Goal: Transaction & Acquisition: Purchase product/service

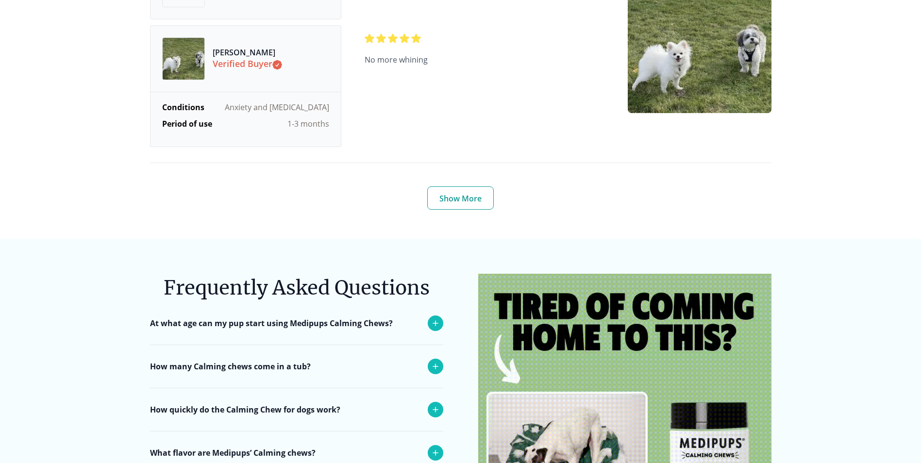
scroll to position [3543, 0]
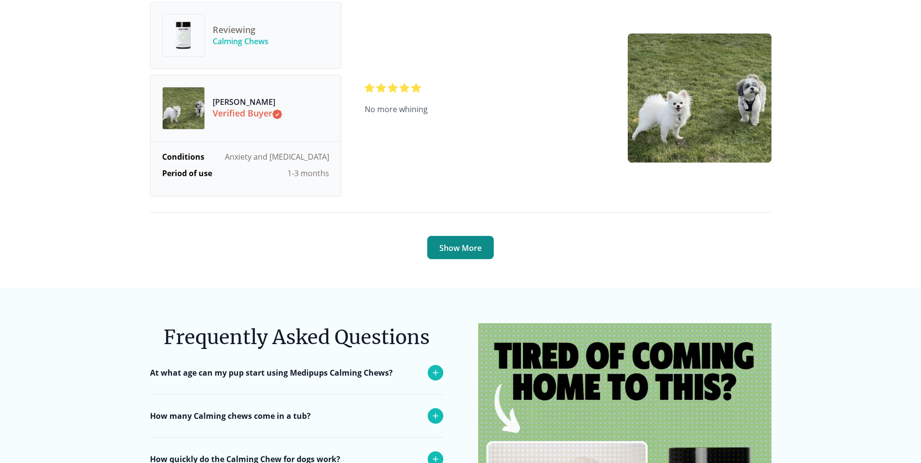
click at [464, 241] on button "Show More" at bounding box center [460, 247] width 67 height 23
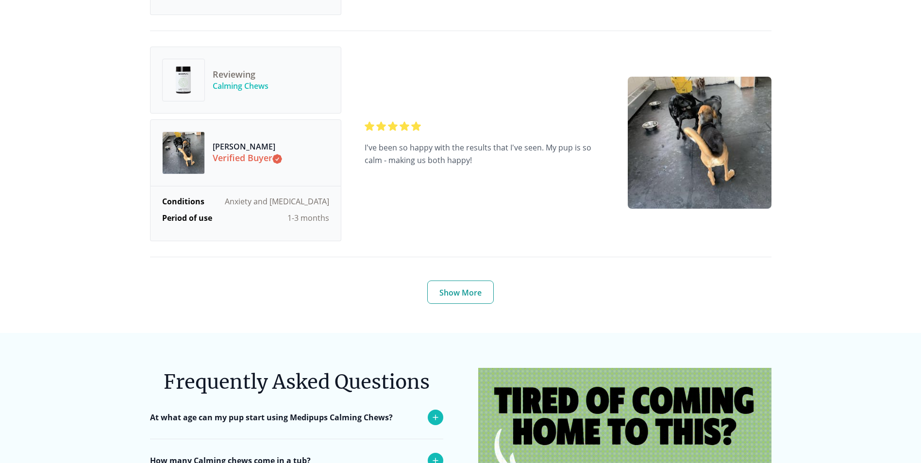
scroll to position [4903, 0]
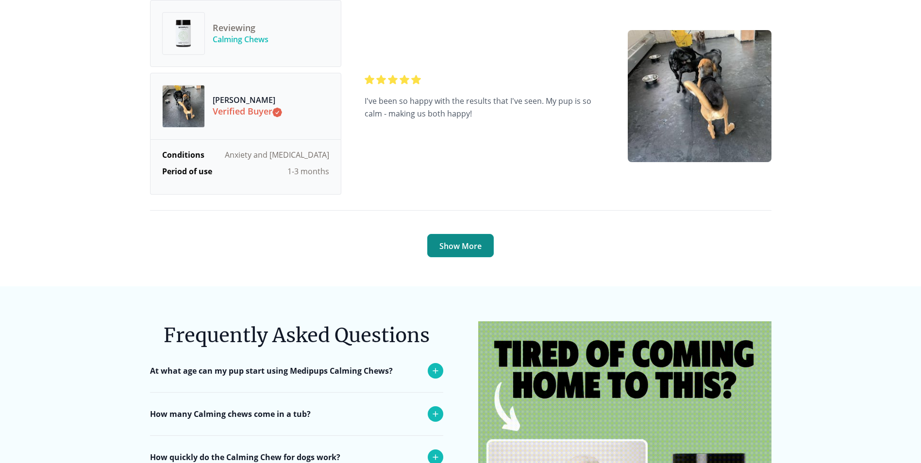
click at [451, 240] on button "Show More" at bounding box center [460, 245] width 67 height 23
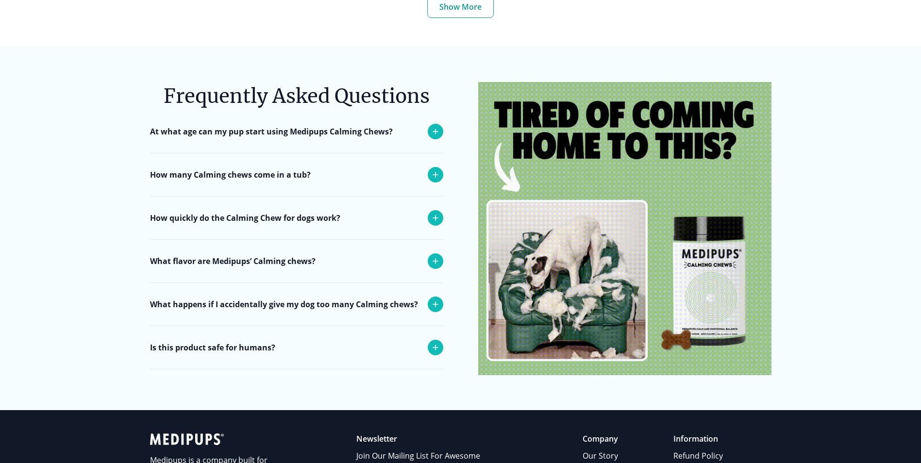
scroll to position [6504, 0]
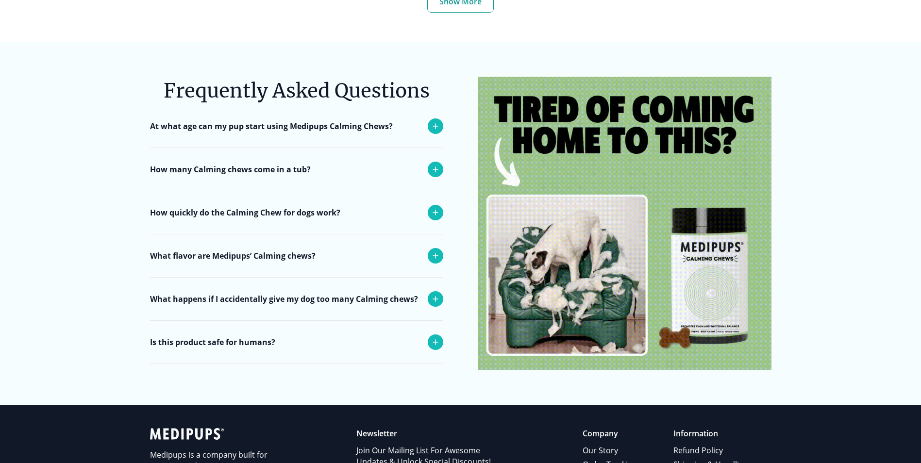
click at [436, 132] on icon at bounding box center [436, 126] width 12 height 12
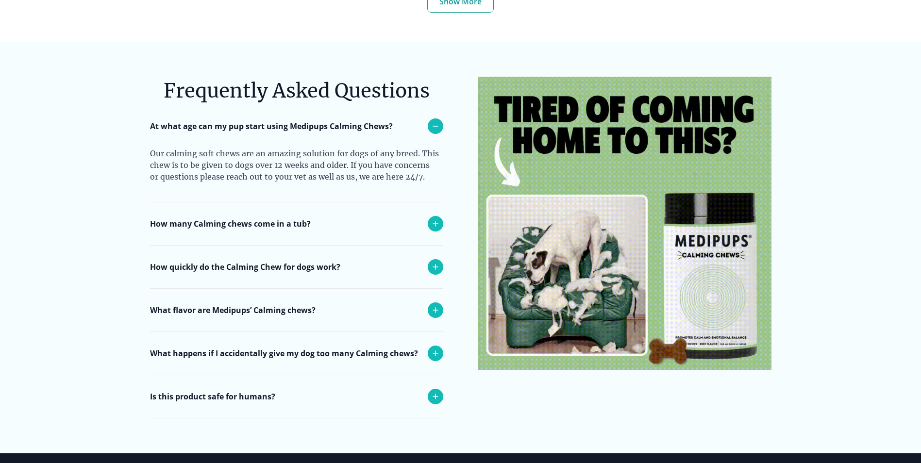
click at [434, 230] on icon at bounding box center [436, 224] width 12 height 12
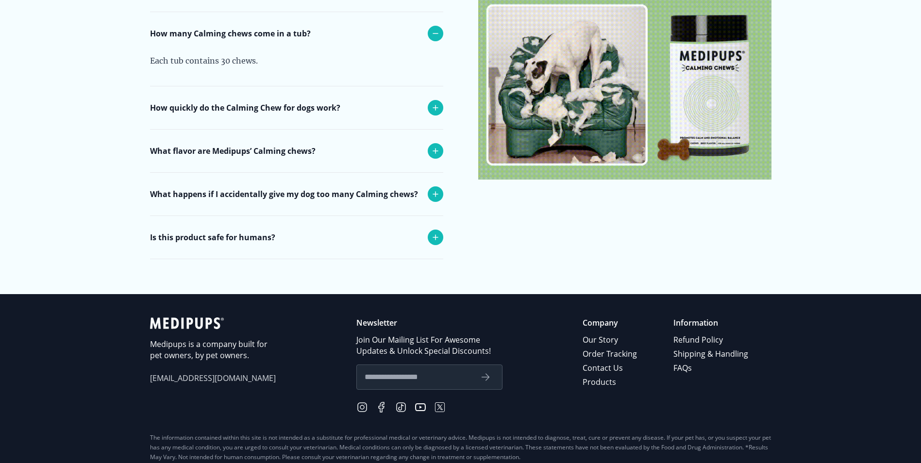
scroll to position [6699, 0]
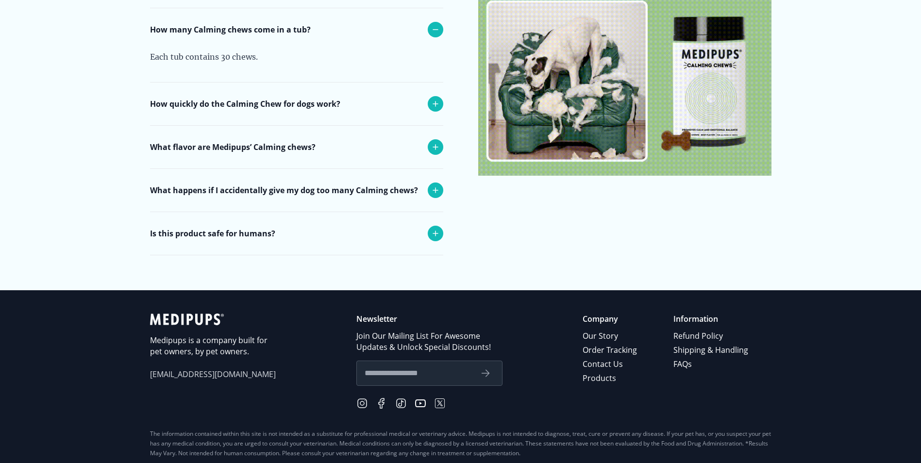
click at [433, 110] on icon at bounding box center [436, 104] width 12 height 12
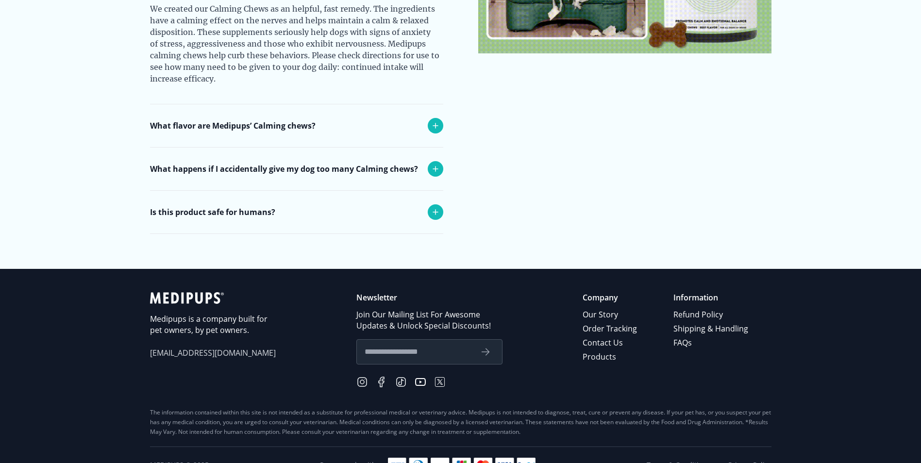
scroll to position [6844, 0]
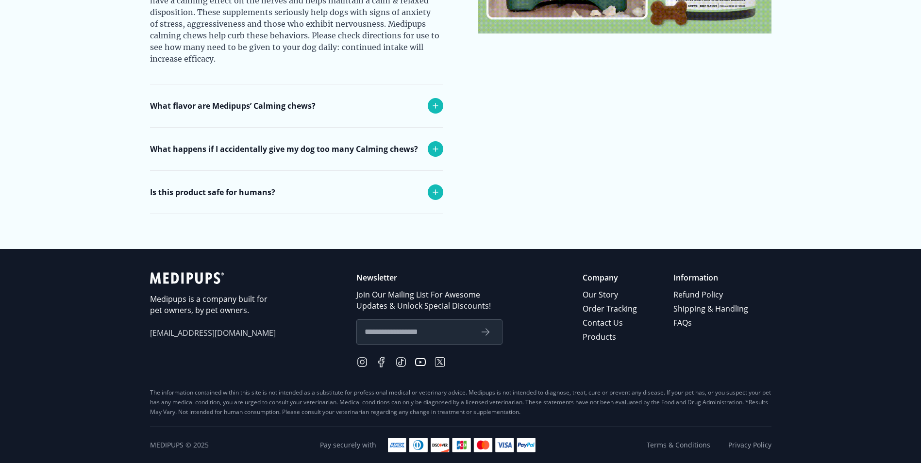
click at [437, 112] on icon at bounding box center [436, 106] width 12 height 12
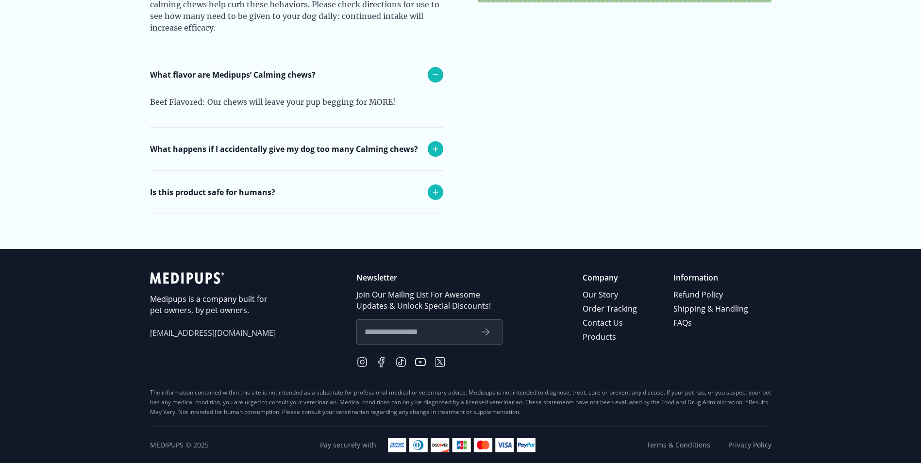
scroll to position [6909, 0]
click at [435, 145] on icon at bounding box center [436, 149] width 12 height 12
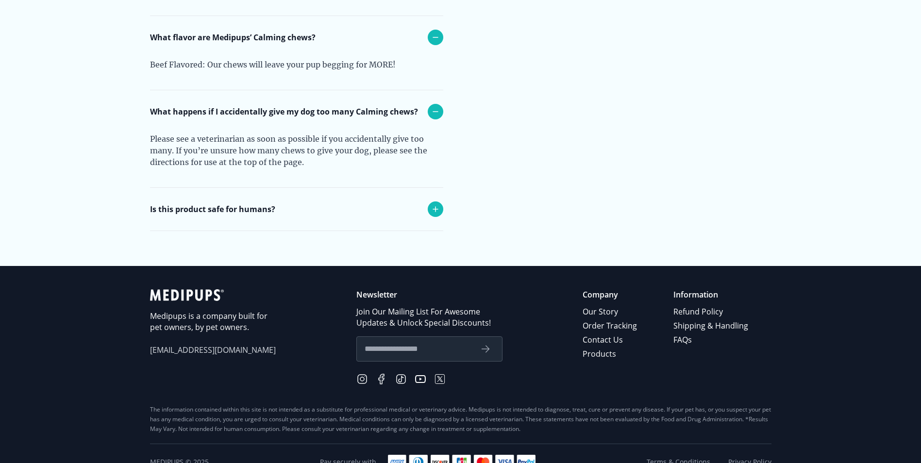
click at [431, 215] on icon at bounding box center [436, 209] width 12 height 12
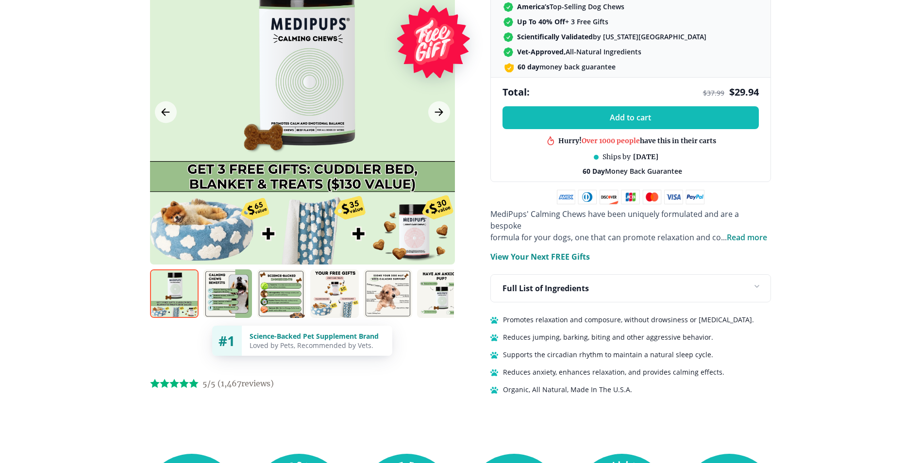
scroll to position [453, 0]
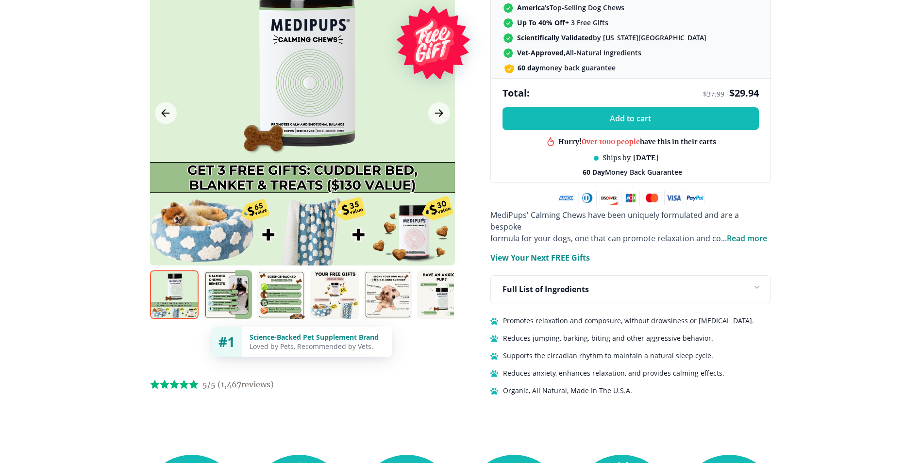
click at [181, 275] on img at bounding box center [174, 294] width 49 height 49
click at [228, 280] on img at bounding box center [227, 294] width 49 height 49
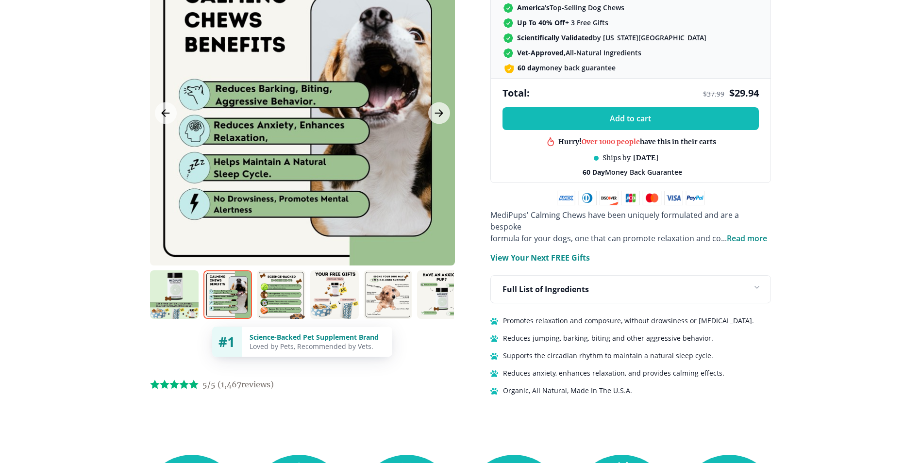
click at [273, 283] on img at bounding box center [281, 294] width 49 height 49
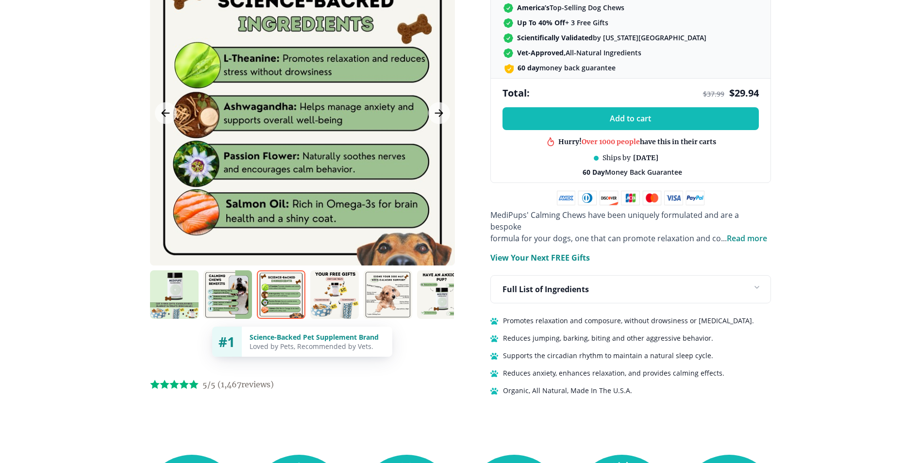
click at [332, 285] on img at bounding box center [334, 294] width 49 height 49
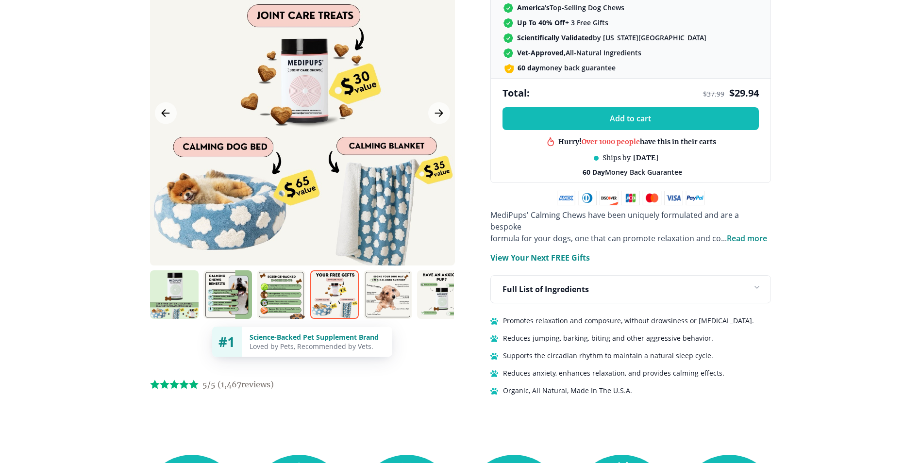
click at [394, 283] on img at bounding box center [388, 294] width 49 height 49
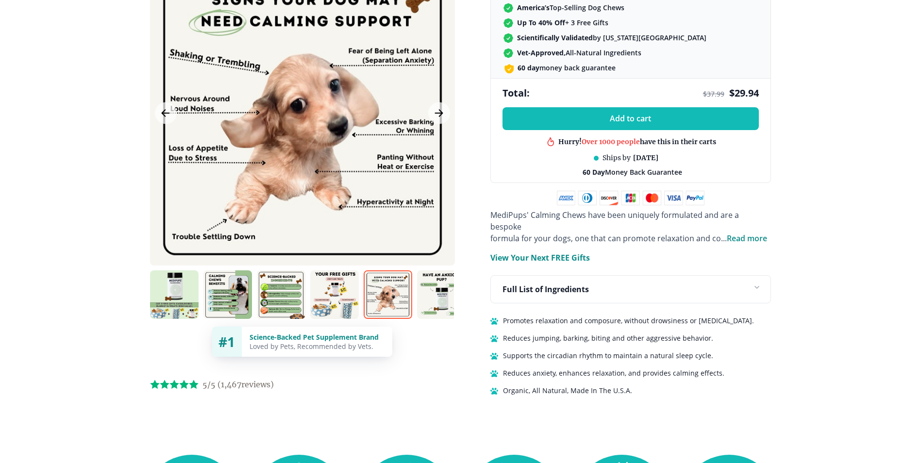
click at [437, 284] on img at bounding box center [441, 294] width 49 height 49
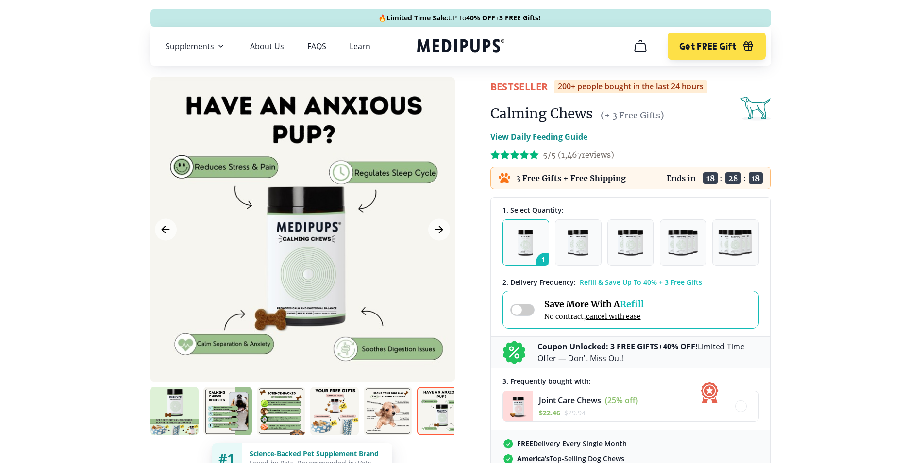
scroll to position [0, 0]
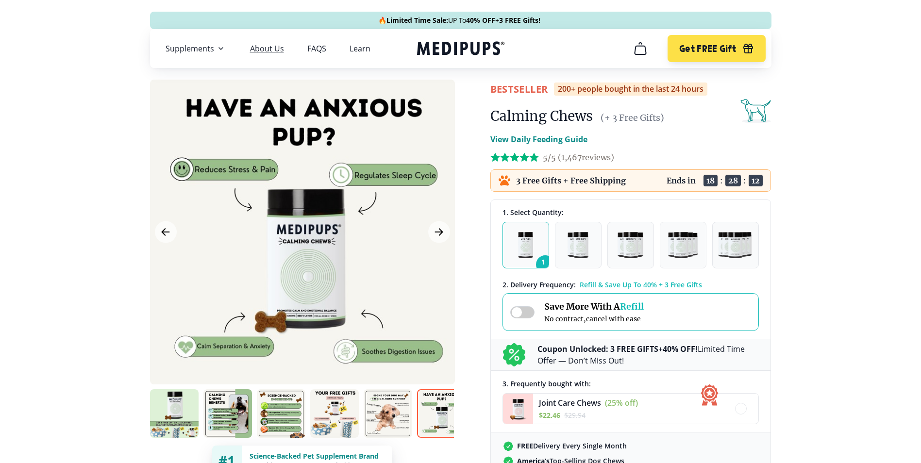
click at [274, 47] on link "About Us" at bounding box center [267, 49] width 34 height 10
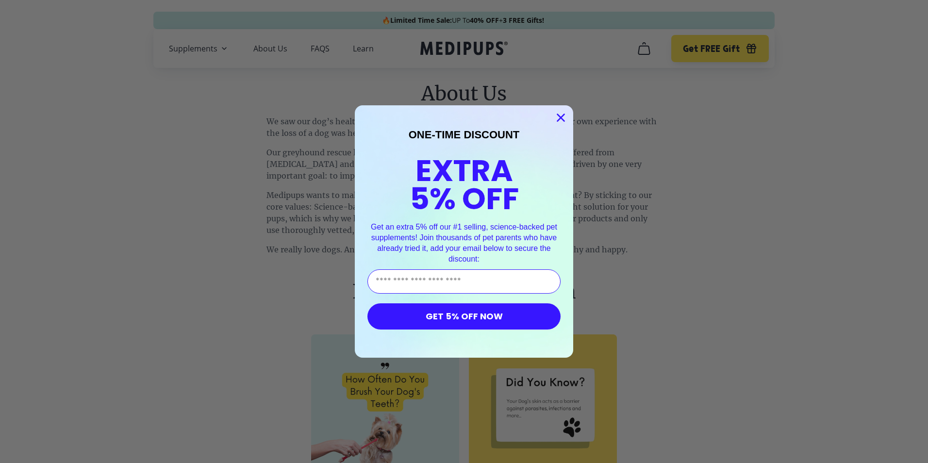
click at [558, 116] on circle "Close dialog" at bounding box center [561, 118] width 16 height 16
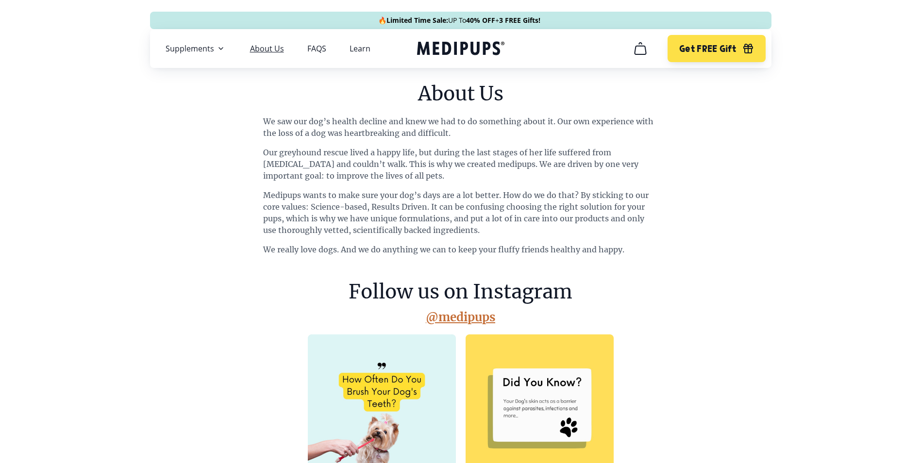
click at [261, 49] on link "About Us" at bounding box center [267, 49] width 34 height 10
click at [268, 44] on link "About Us" at bounding box center [267, 49] width 34 height 10
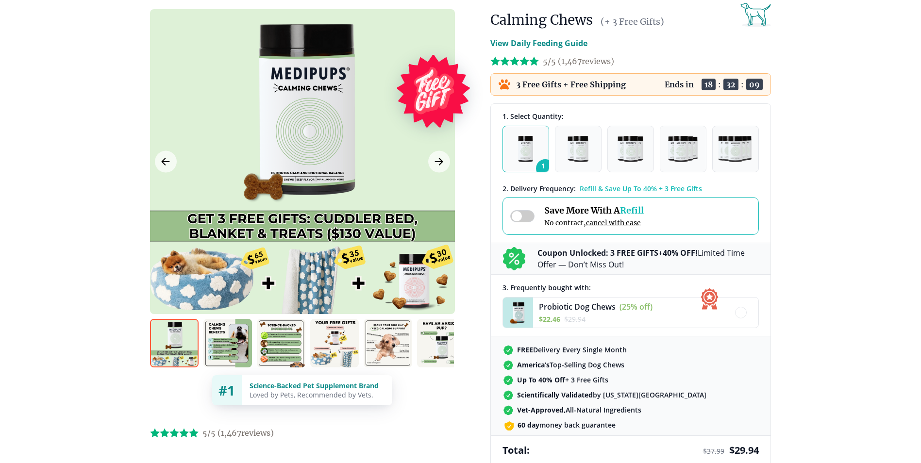
scroll to position [97, 0]
click at [436, 344] on img at bounding box center [441, 343] width 49 height 49
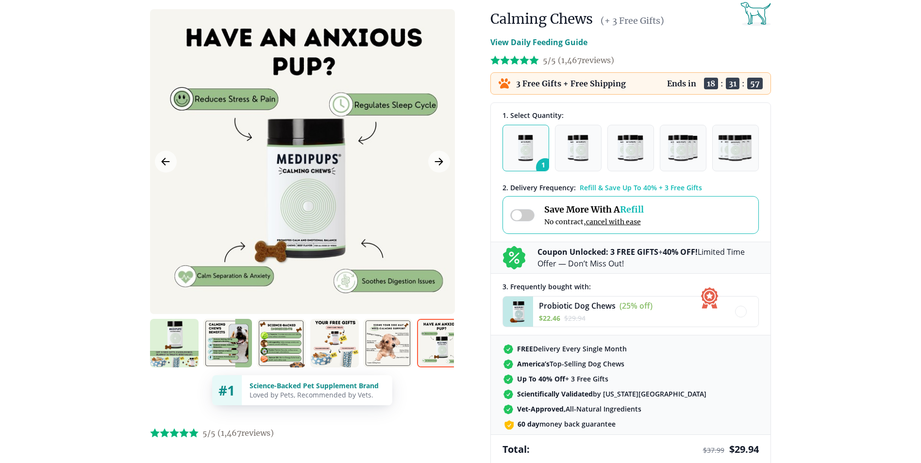
click at [534, 38] on p "View Daily Feeding Guide" at bounding box center [538, 42] width 97 height 12
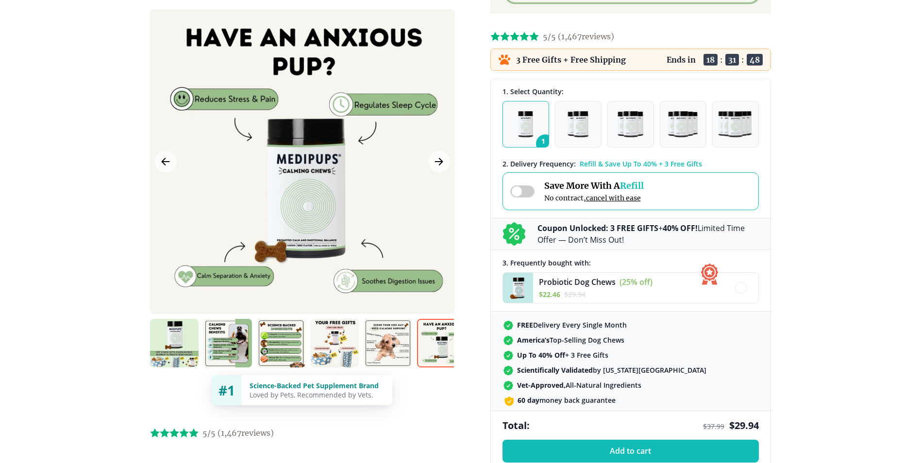
scroll to position [437, 0]
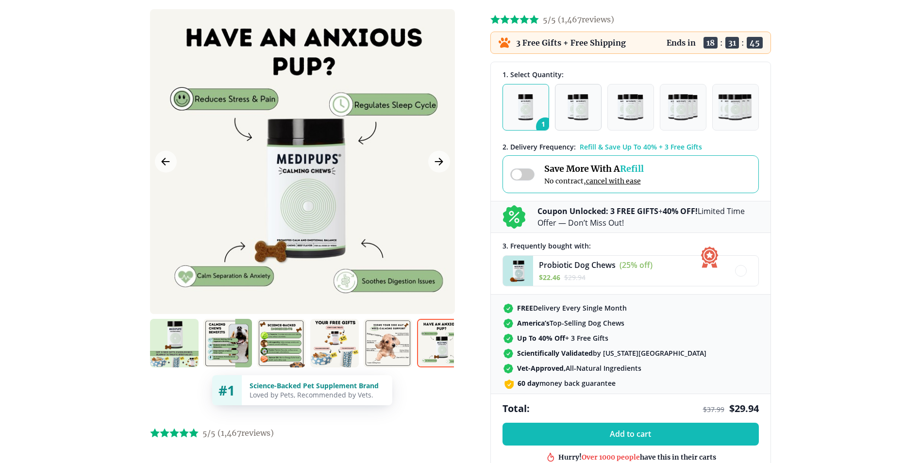
click at [569, 104] on img "button" at bounding box center [577, 107] width 20 height 26
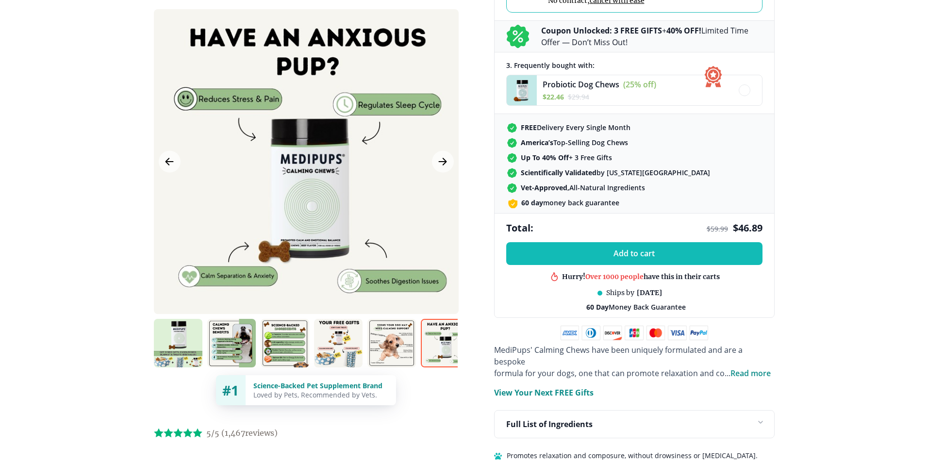
scroll to position [631, 0]
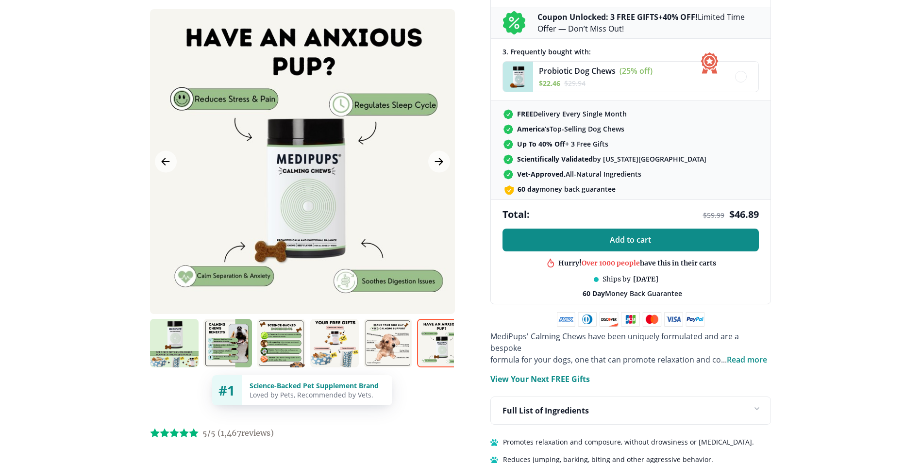
click at [634, 236] on span "Add to cart" at bounding box center [630, 239] width 41 height 9
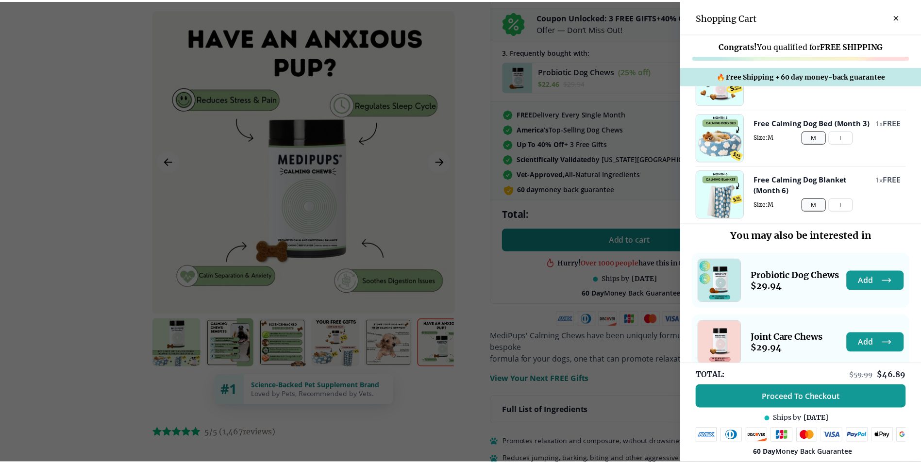
scroll to position [123, 0]
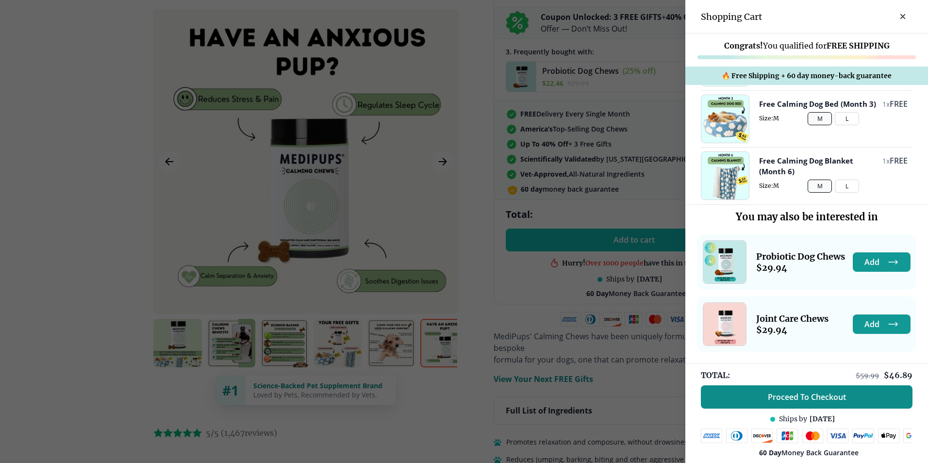
click at [793, 392] on span "Proceed To Checkout" at bounding box center [807, 397] width 78 height 10
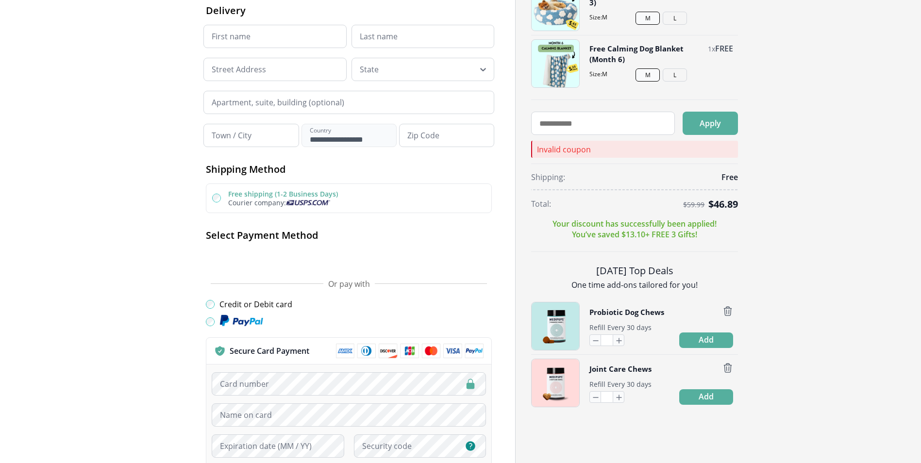
scroll to position [194, 0]
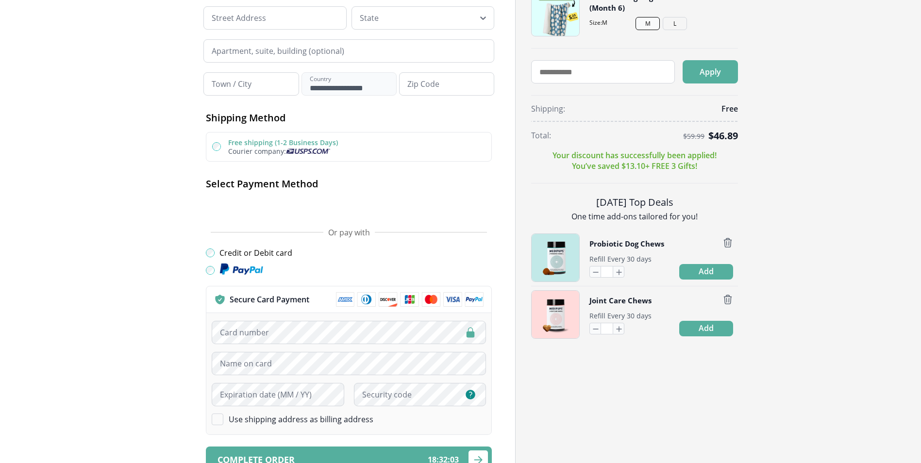
click at [474, 297] on img at bounding box center [410, 299] width 148 height 15
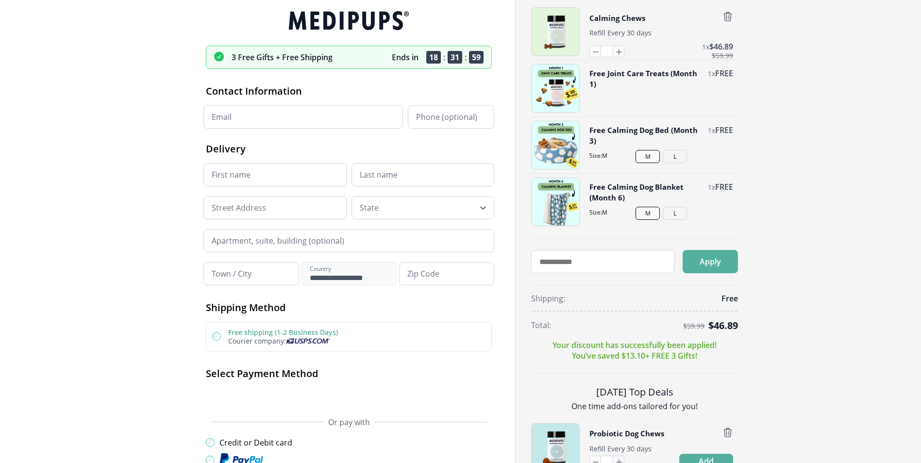
scroll to position [0, 0]
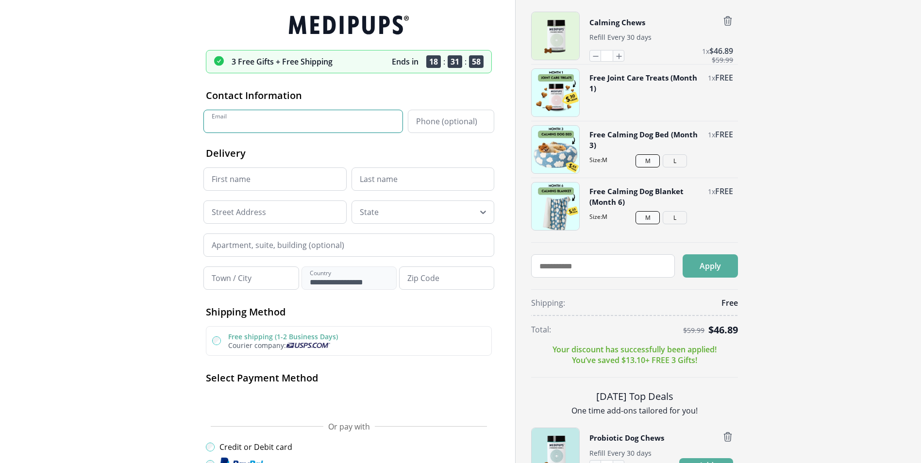
click at [236, 127] on input "Email" at bounding box center [303, 121] width 200 height 23
type input "**********"
type input "******"
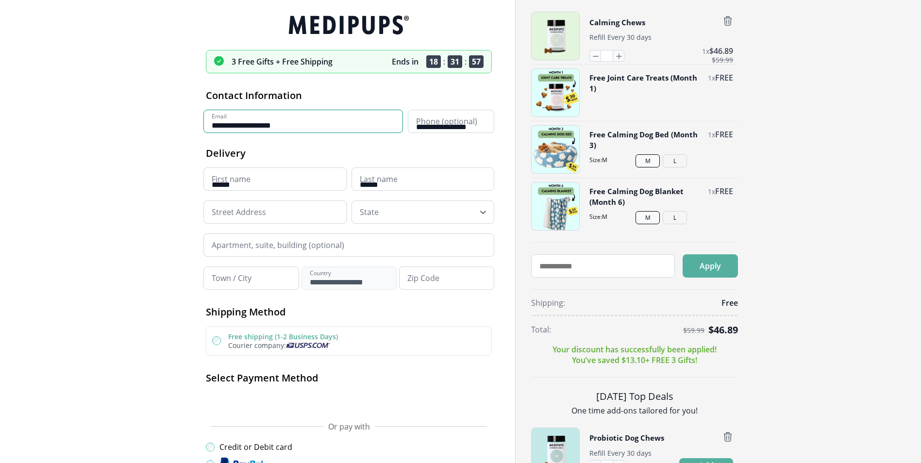
type input "**********"
type input "*****"
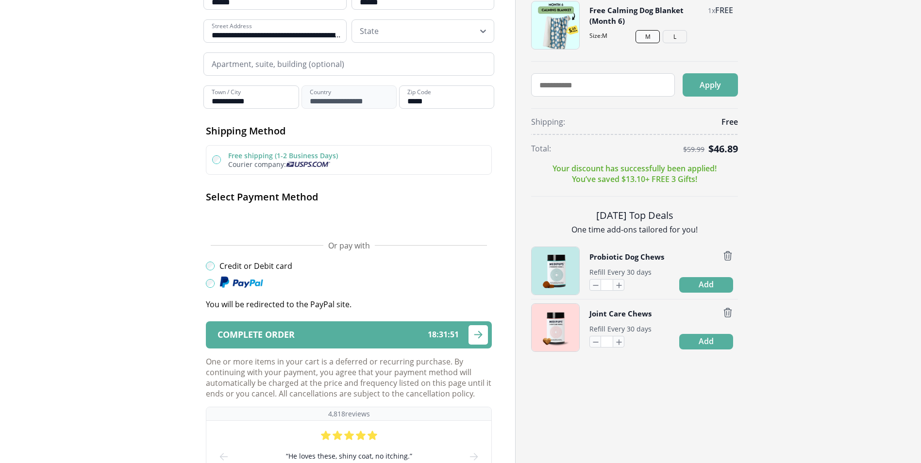
scroll to position [194, 0]
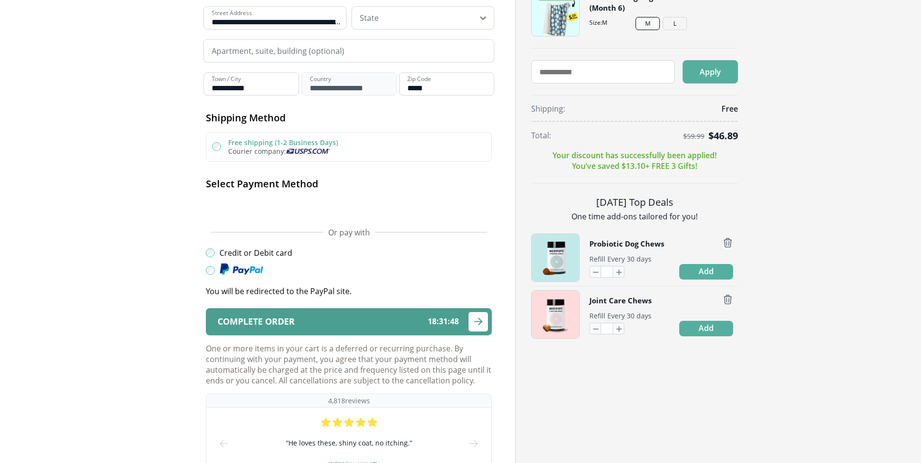
click at [475, 316] on icon "submit" at bounding box center [478, 322] width 12 height 12
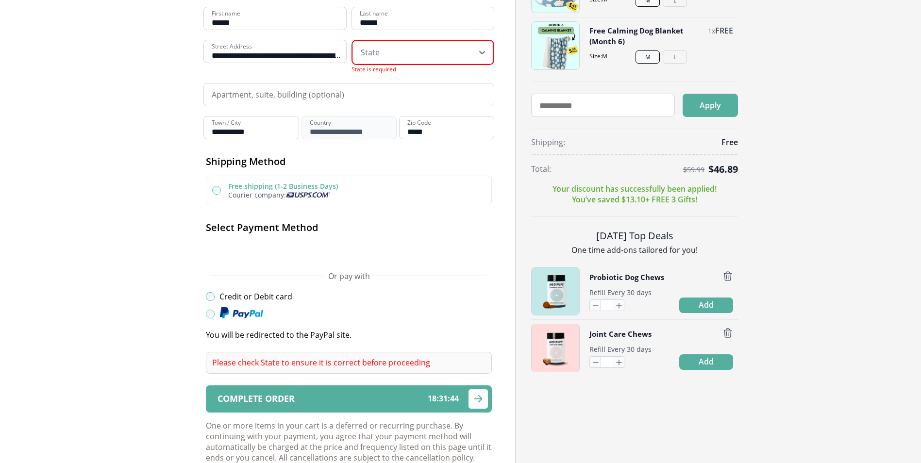
scroll to position [146, 0]
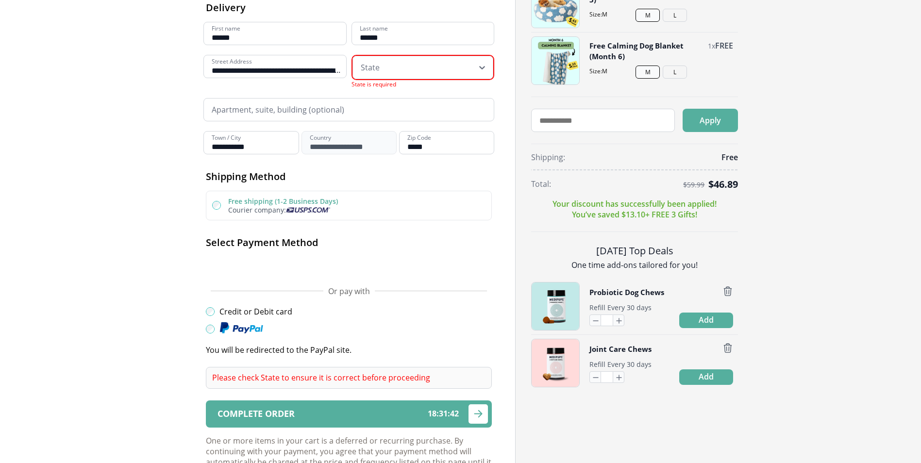
click at [482, 69] on icon at bounding box center [482, 68] width 10 height 10
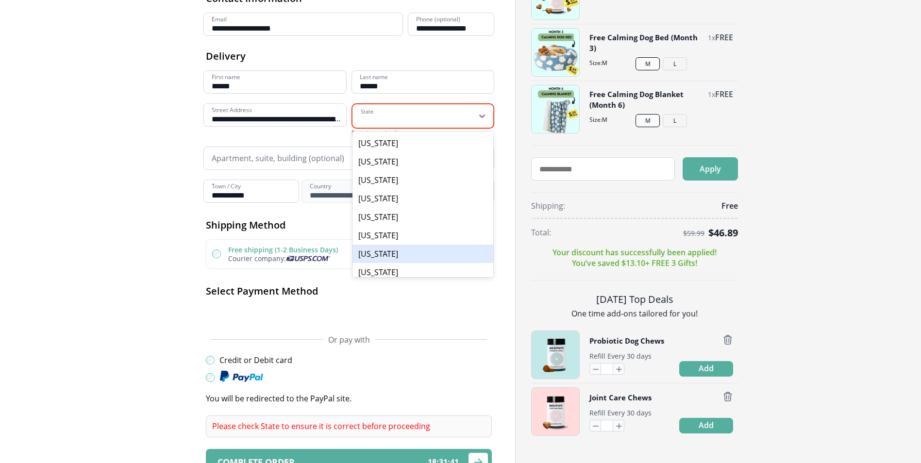
scroll to position [97, 0]
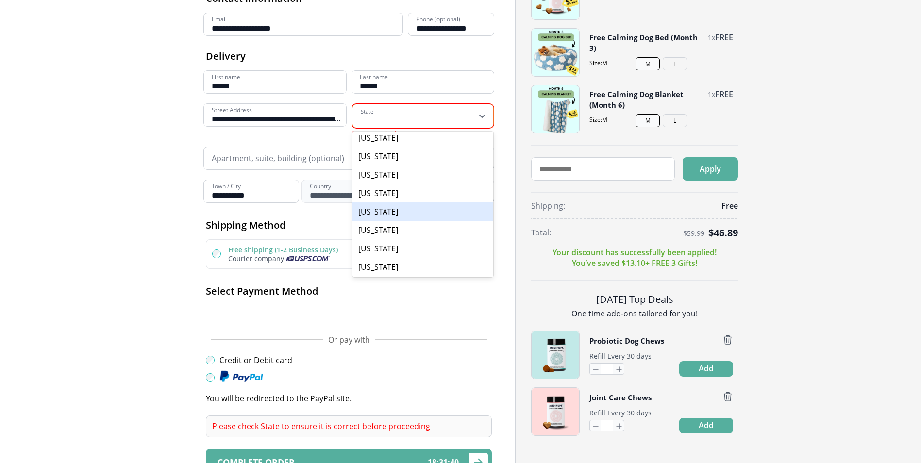
click at [382, 210] on div "Florida" at bounding box center [422, 211] width 141 height 18
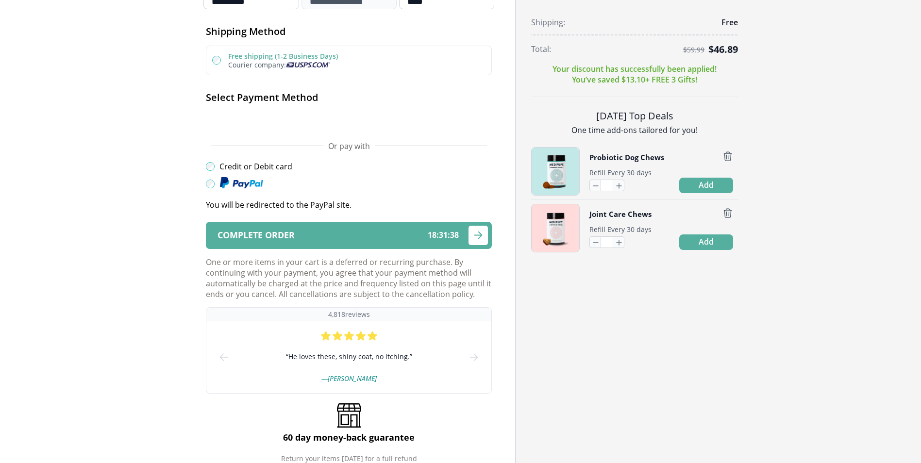
scroll to position [291, 0]
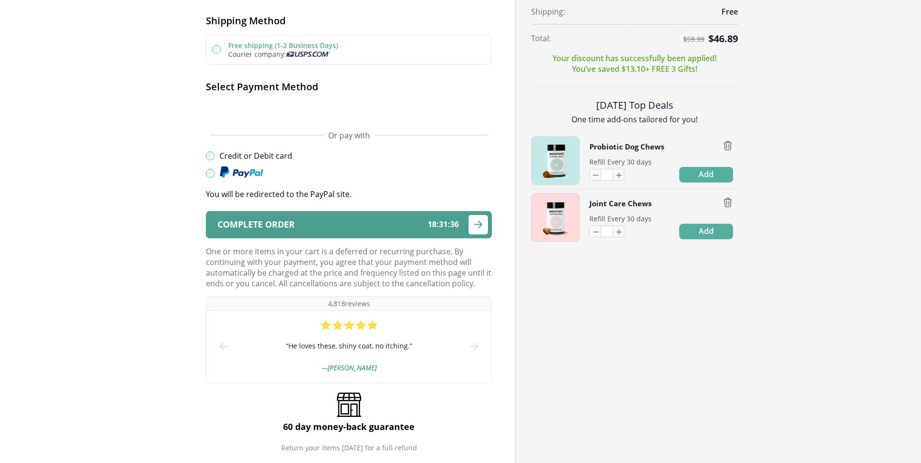
click at [476, 220] on icon "submit" at bounding box center [478, 224] width 12 height 12
